Goal: Information Seeking & Learning: Learn about a topic

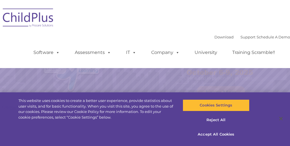
select select "MEDIUM"
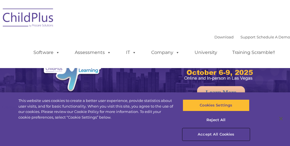
click at [226, 135] on button "Accept All Cookies" at bounding box center [215, 135] width 67 height 12
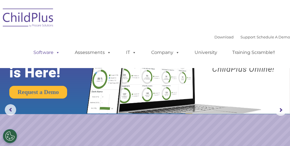
click at [50, 55] on link "Software" at bounding box center [47, 52] width 38 height 11
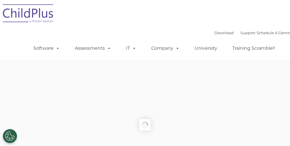
type input ""
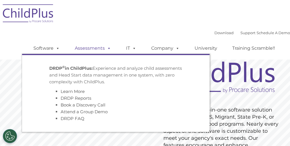
click at [95, 50] on link "Assessments" at bounding box center [93, 48] width 48 height 11
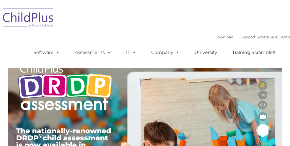
type input ""
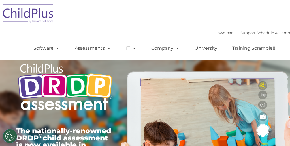
click at [274, 31] on div "Download Support | Schedule A Demo " at bounding box center [252, 33] width 76 height 8
click at [273, 32] on link "Schedule A Demo" at bounding box center [272, 33] width 33 height 5
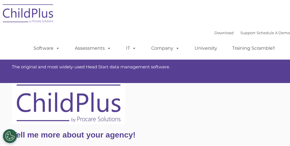
click at [46, 18] on img at bounding box center [28, 14] width 57 height 28
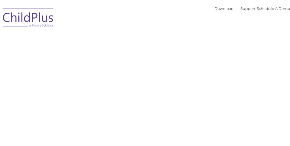
type input ""
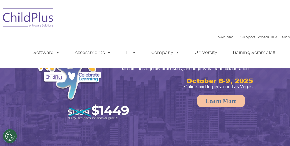
select select "MEDIUM"
